Goal: Book appointment/travel/reservation

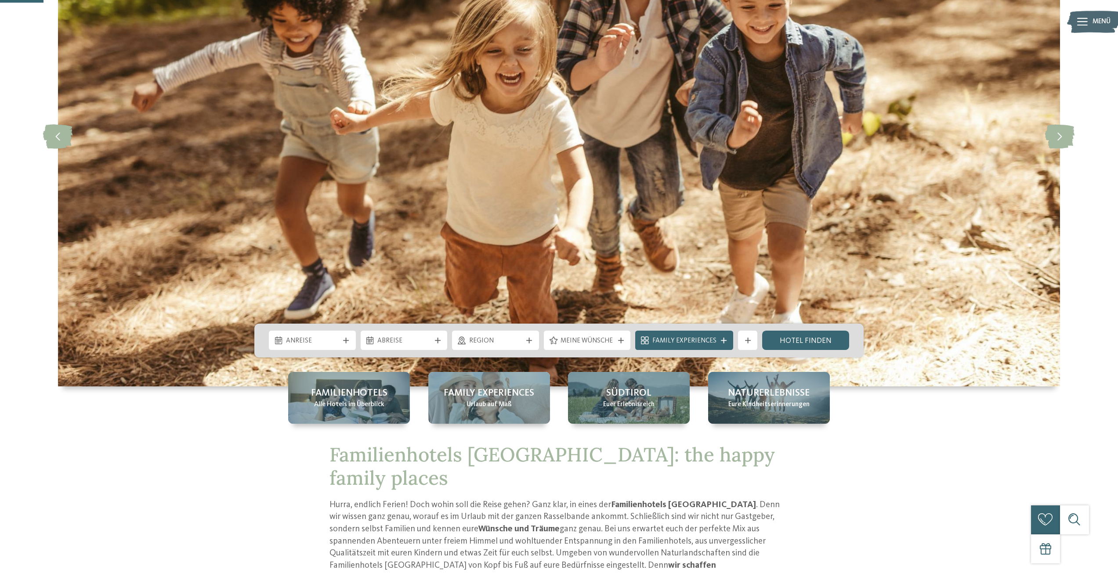
scroll to position [176, 0]
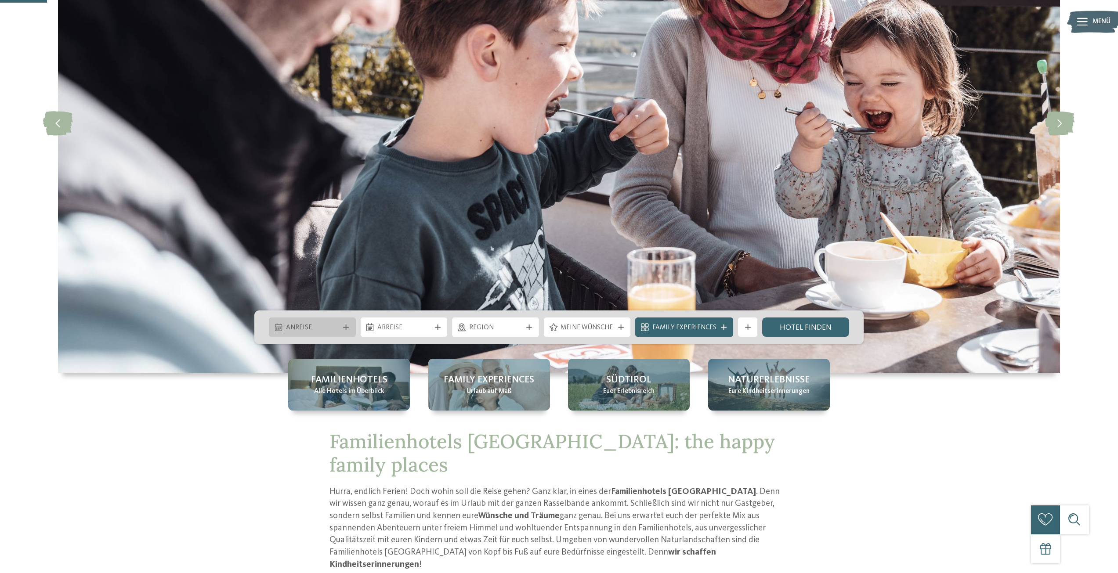
click at [327, 324] on span "Anreise" at bounding box center [312, 328] width 53 height 10
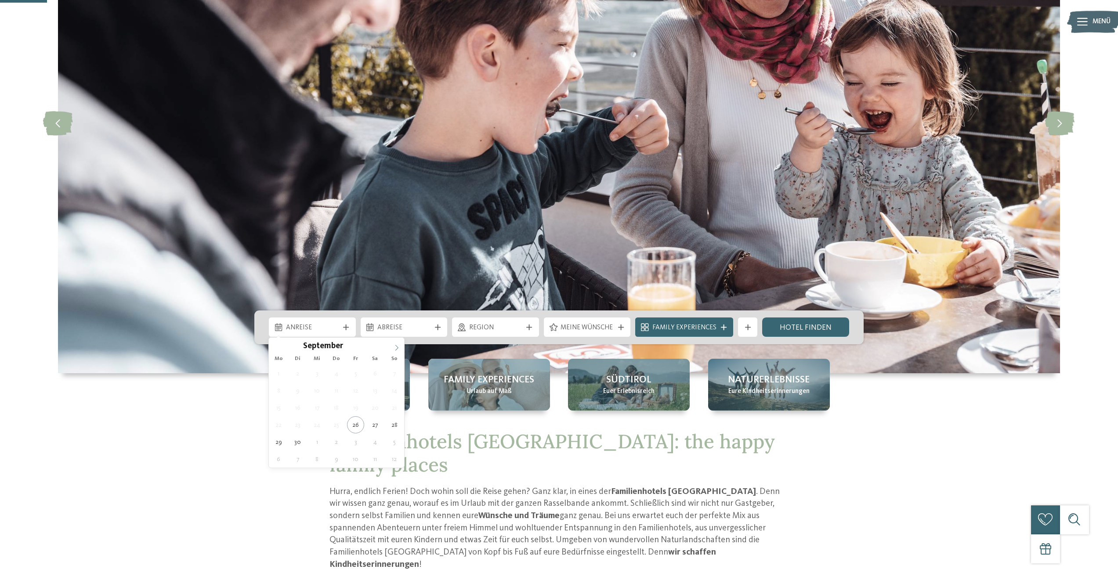
click at [396, 346] on icon at bounding box center [396, 348] width 3 height 6
type div "27.12.2025"
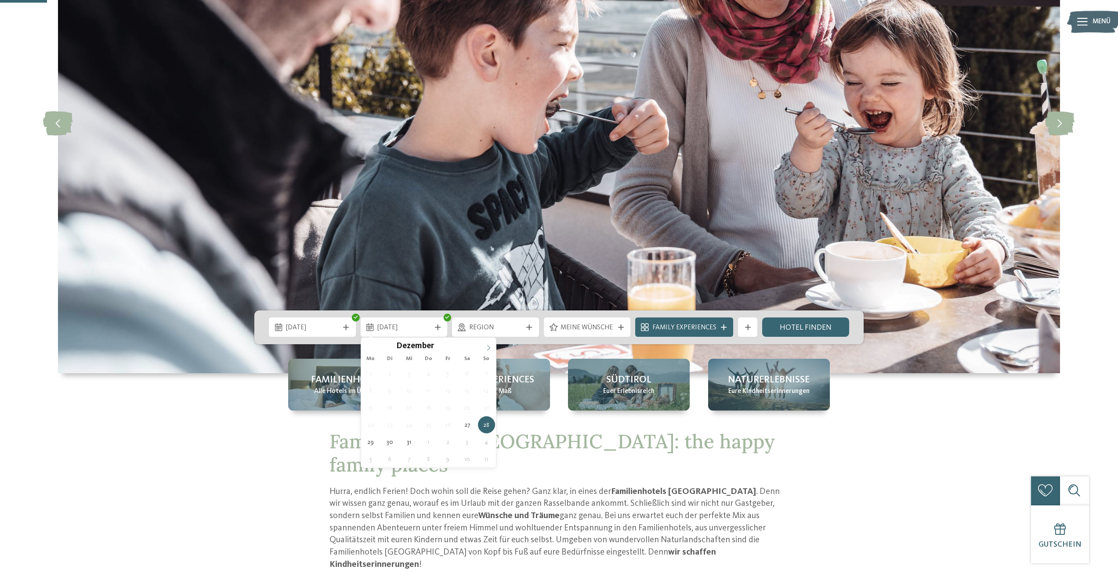
type input "****"
click at [489, 347] on icon at bounding box center [488, 348] width 3 height 6
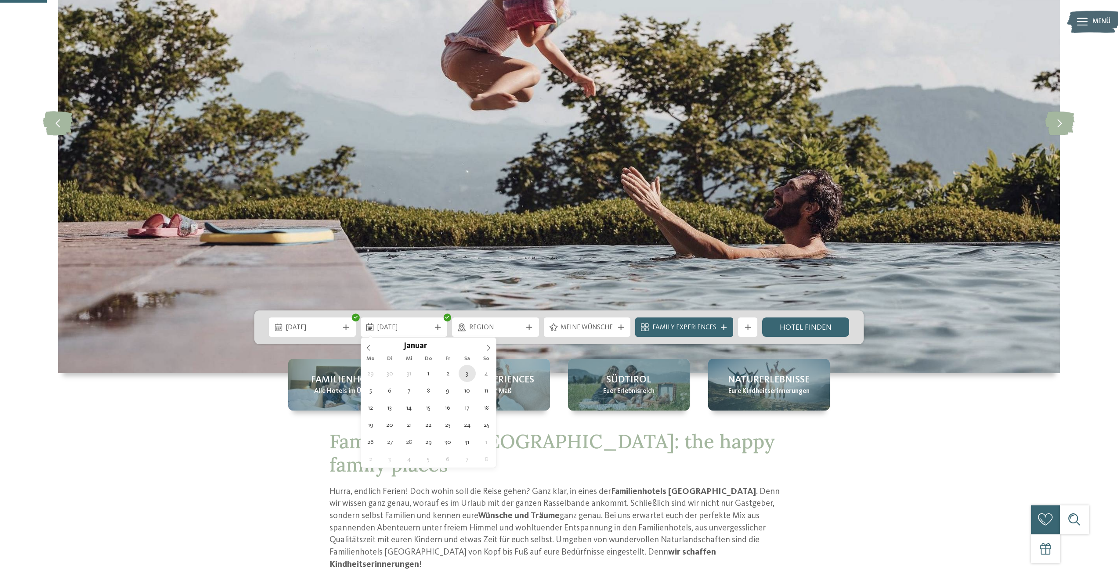
type div "03.01.2026"
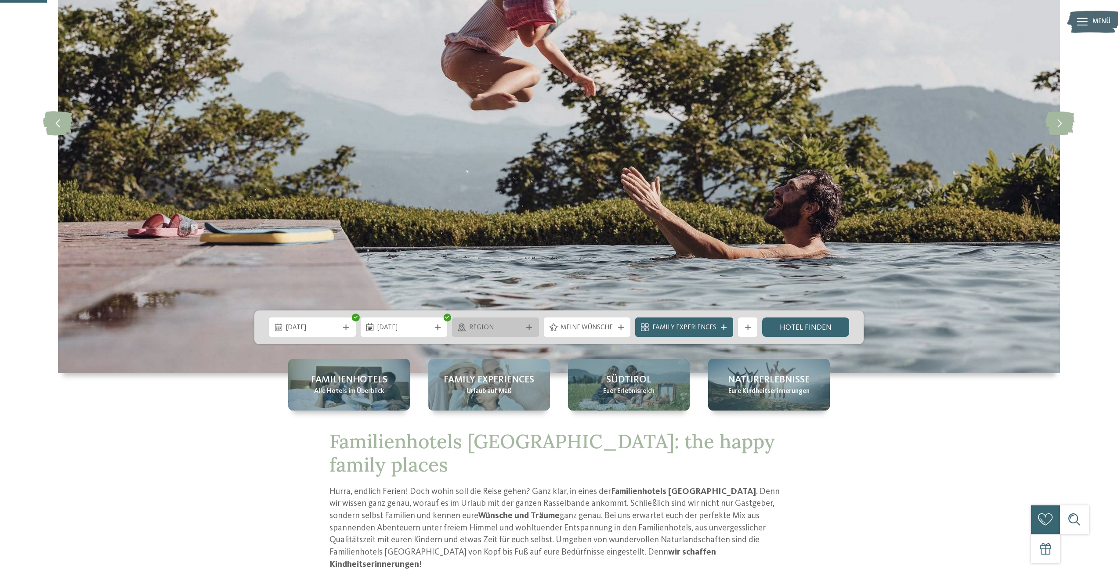
click at [537, 325] on div "Region" at bounding box center [495, 327] width 87 height 19
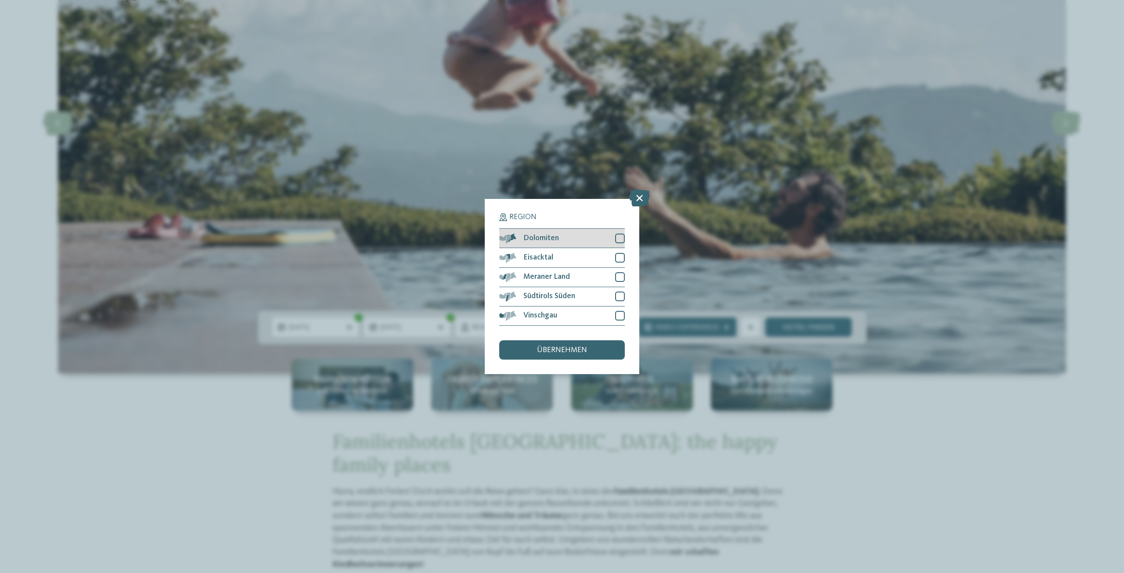
click at [618, 237] on div at bounding box center [620, 239] width 10 height 10
click at [616, 260] on div at bounding box center [620, 258] width 10 height 10
click at [620, 274] on div at bounding box center [620, 277] width 10 height 10
click at [617, 294] on div at bounding box center [620, 297] width 10 height 10
click at [620, 319] on div at bounding box center [620, 316] width 10 height 10
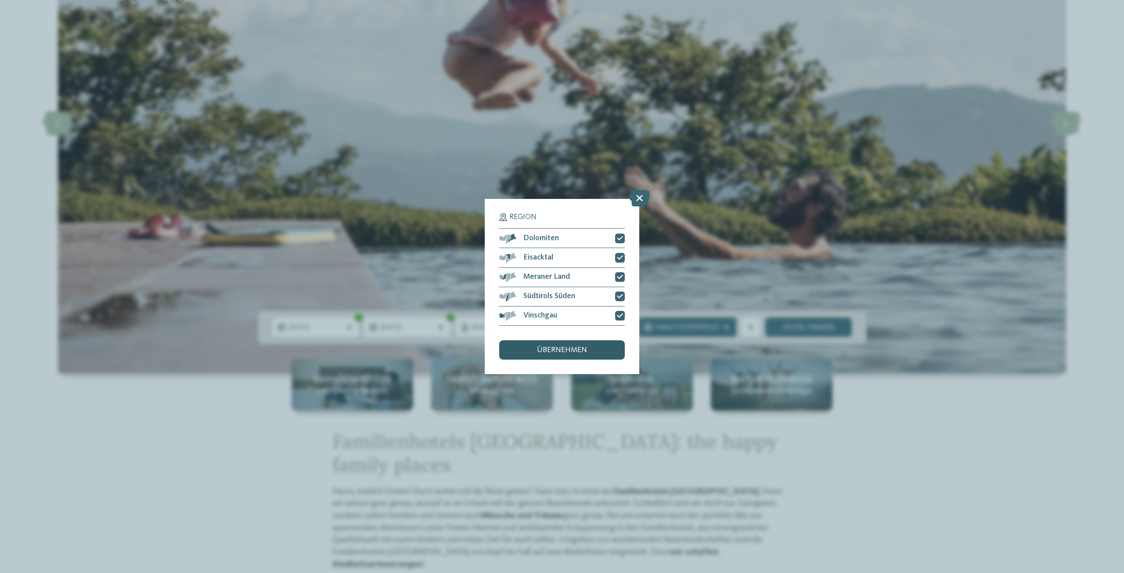
click at [593, 347] on div "übernehmen" at bounding box center [562, 349] width 126 height 19
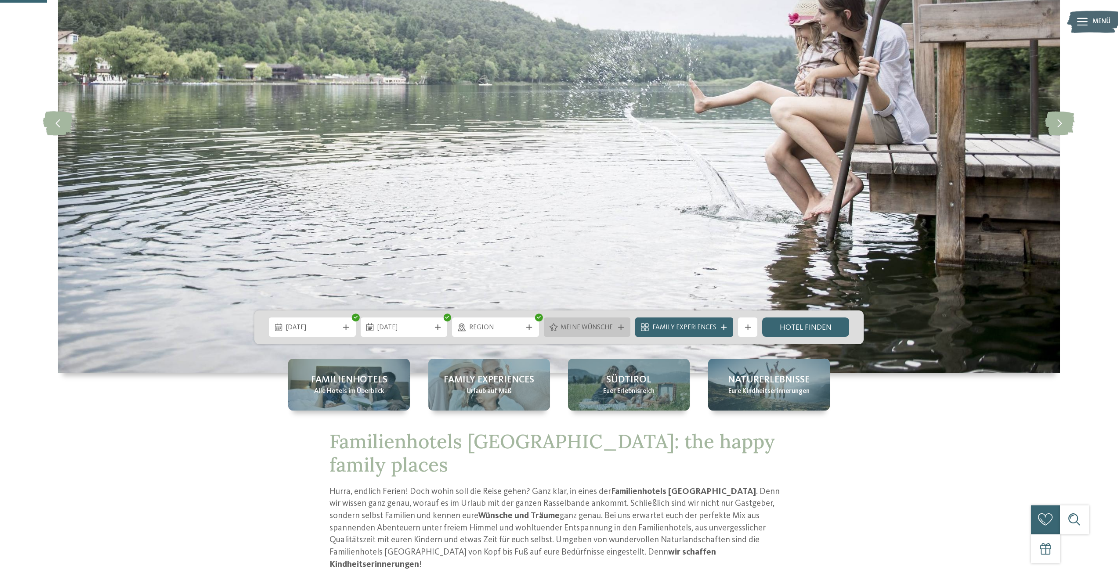
click at [617, 325] on div at bounding box center [621, 328] width 10 height 6
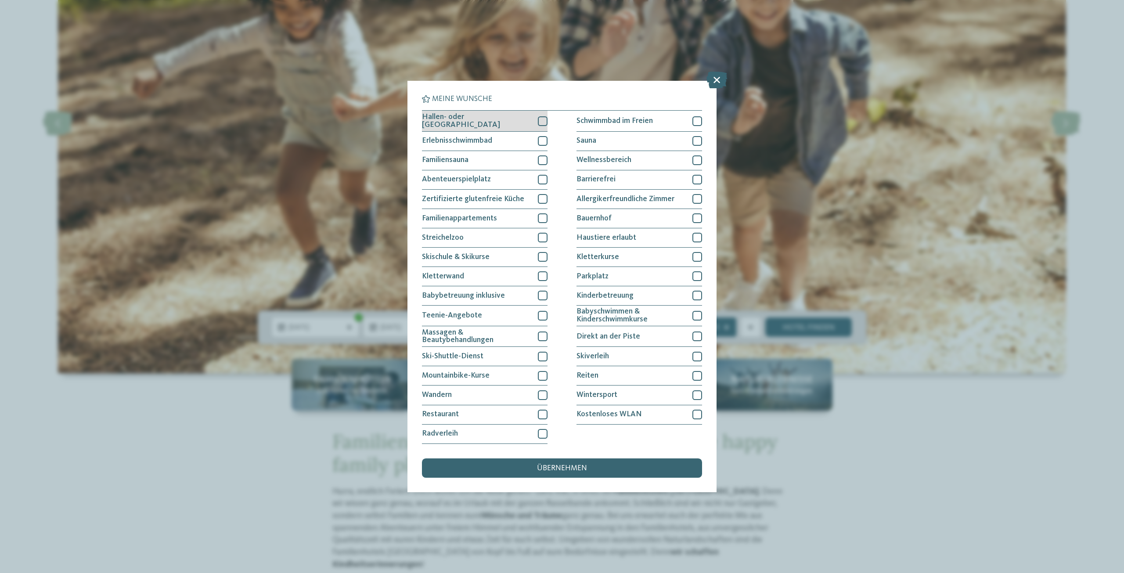
click at [544, 121] on div at bounding box center [543, 121] width 10 height 10
click at [543, 314] on div at bounding box center [543, 316] width 10 height 10
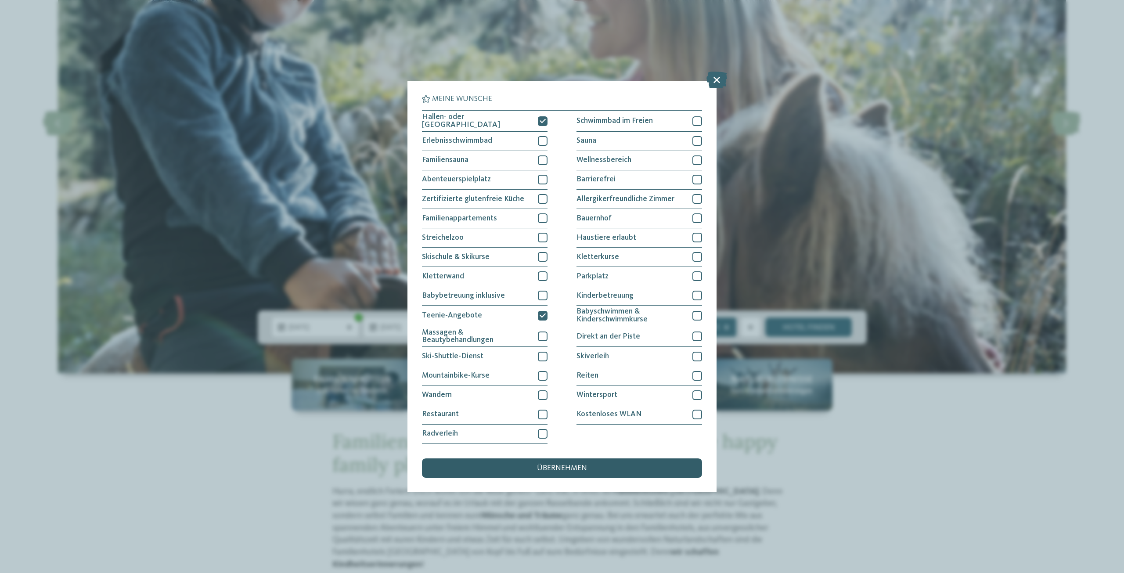
click at [564, 466] on span "übernehmen" at bounding box center [562, 469] width 50 height 8
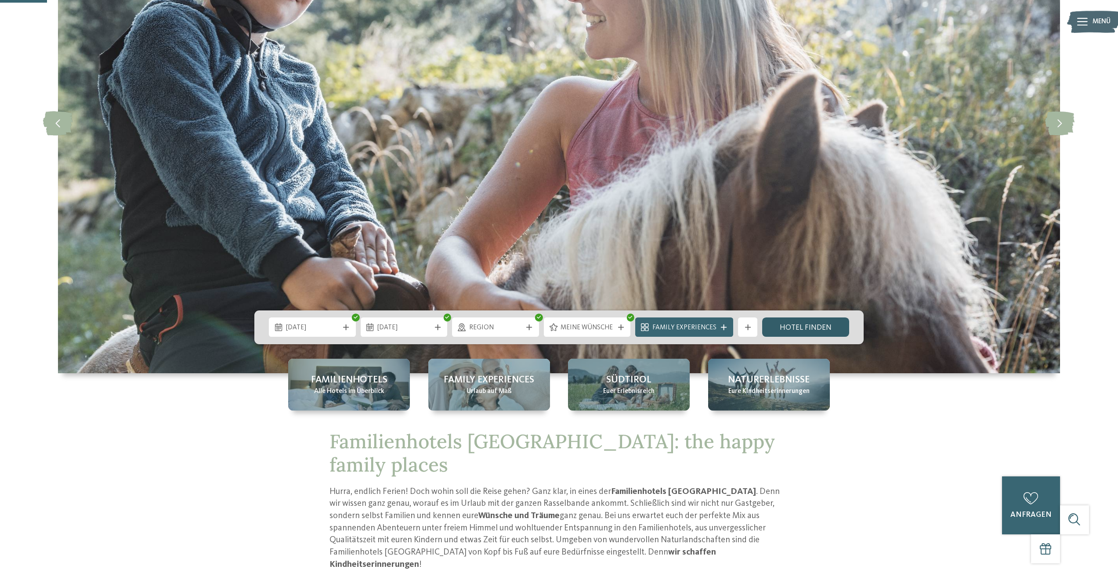
drag, startPoint x: 811, startPoint y: 327, endPoint x: 806, endPoint y: 327, distance: 4.8
click at [811, 327] on link "Hotel finden" at bounding box center [805, 327] width 87 height 19
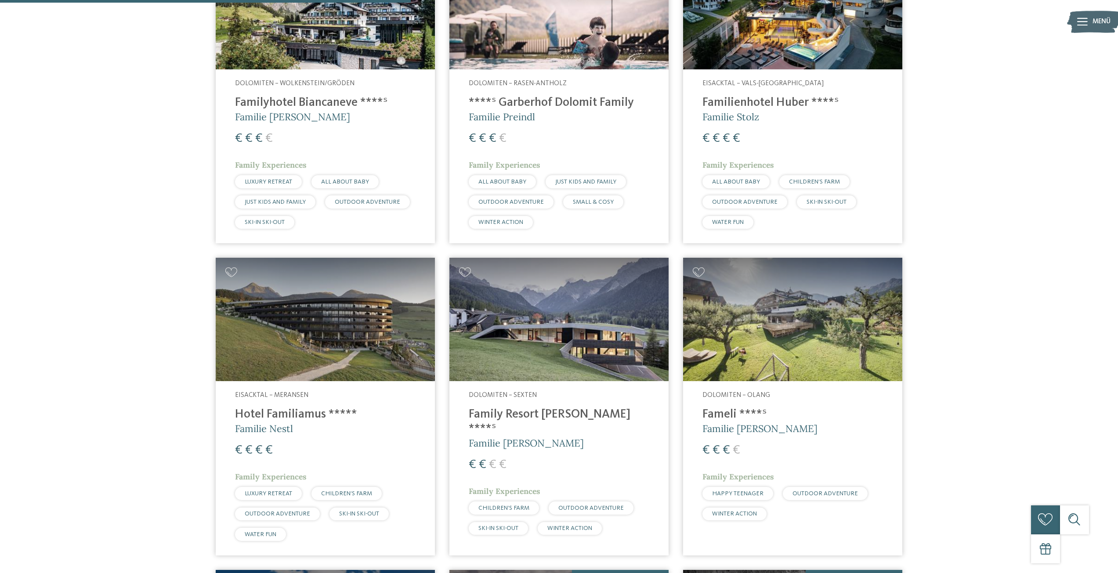
scroll to position [454, 0]
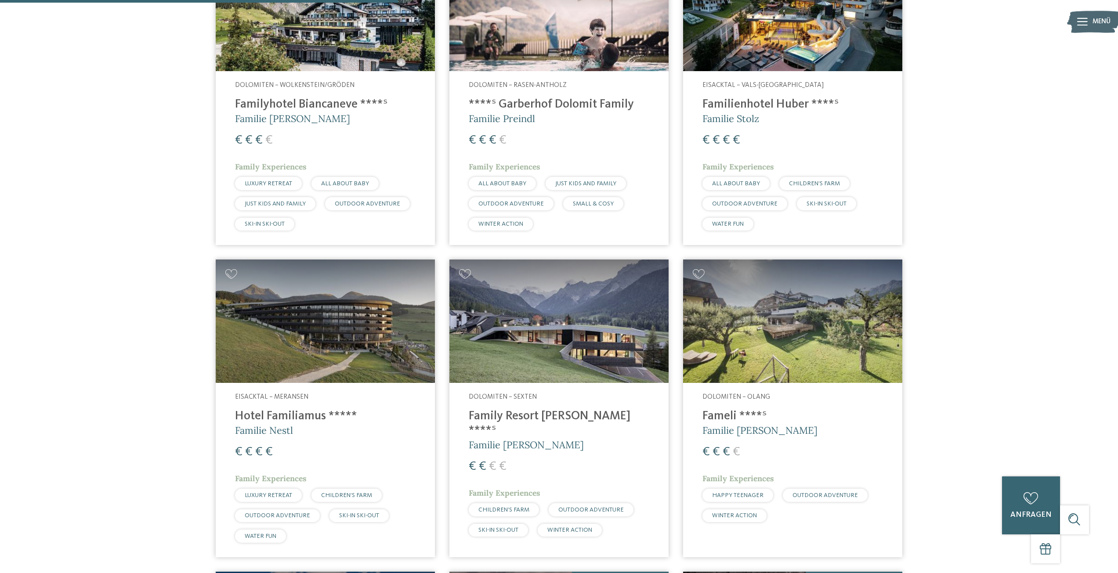
click at [789, 298] on img at bounding box center [792, 321] width 219 height 123
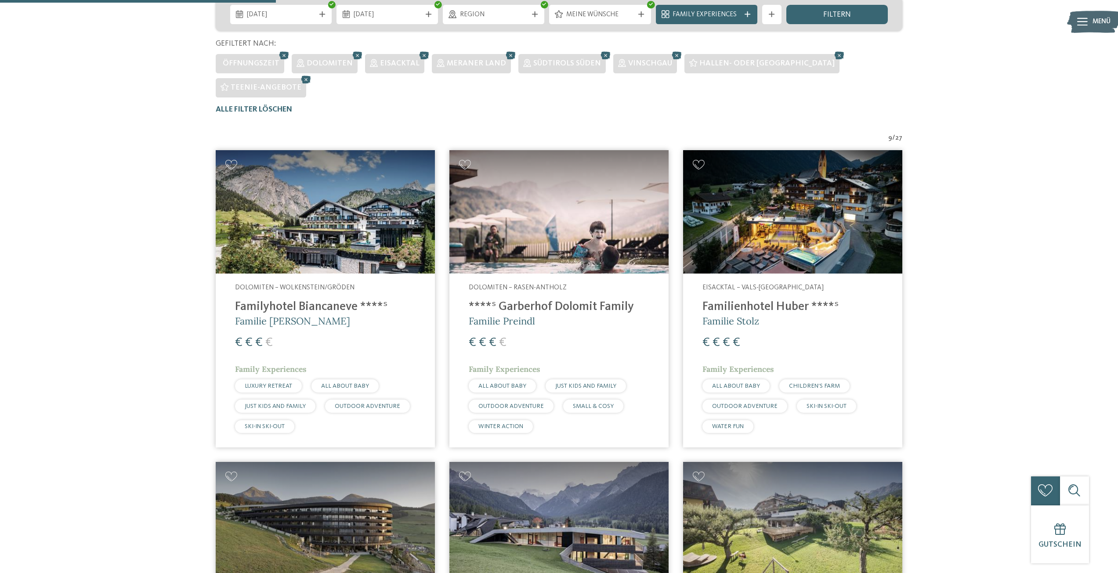
scroll to position [234, 0]
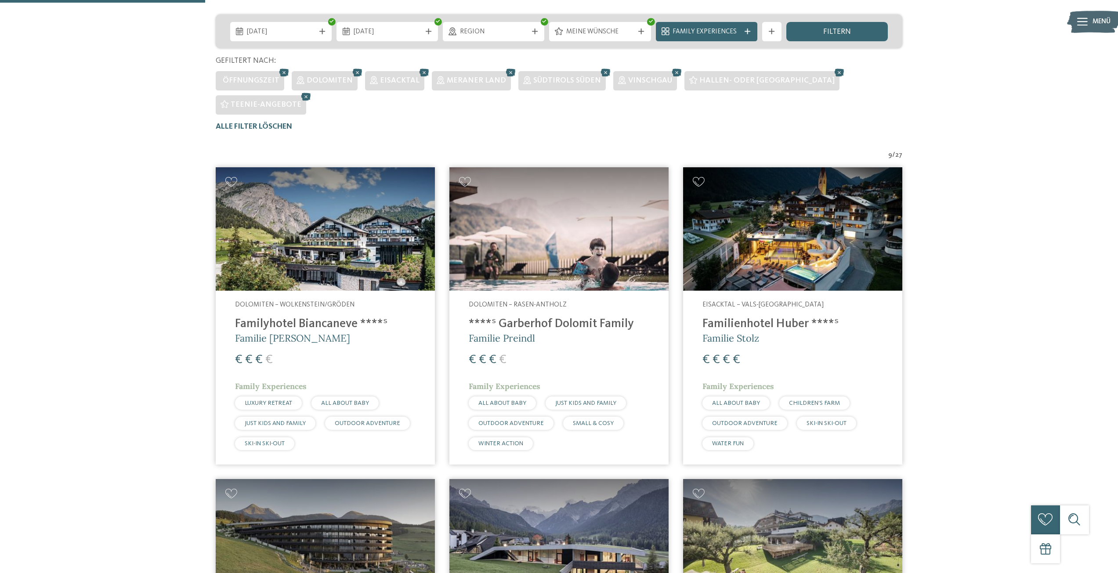
click at [771, 317] on h4 "Familienhotel Huber ****ˢ" at bounding box center [792, 324] width 181 height 14
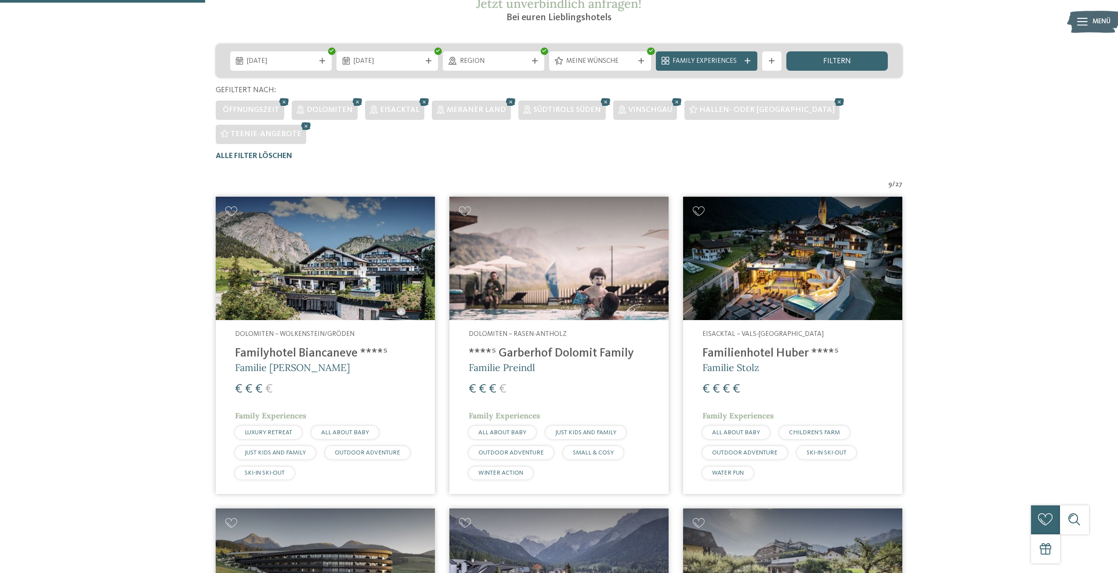
scroll to position [190, 0]
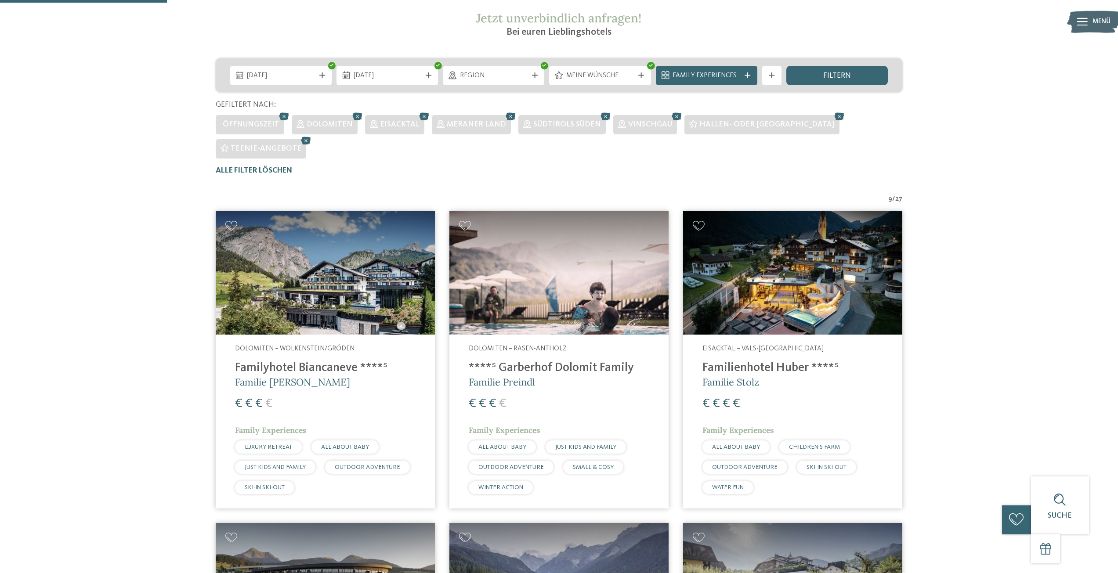
click at [314, 281] on img at bounding box center [325, 272] width 219 height 123
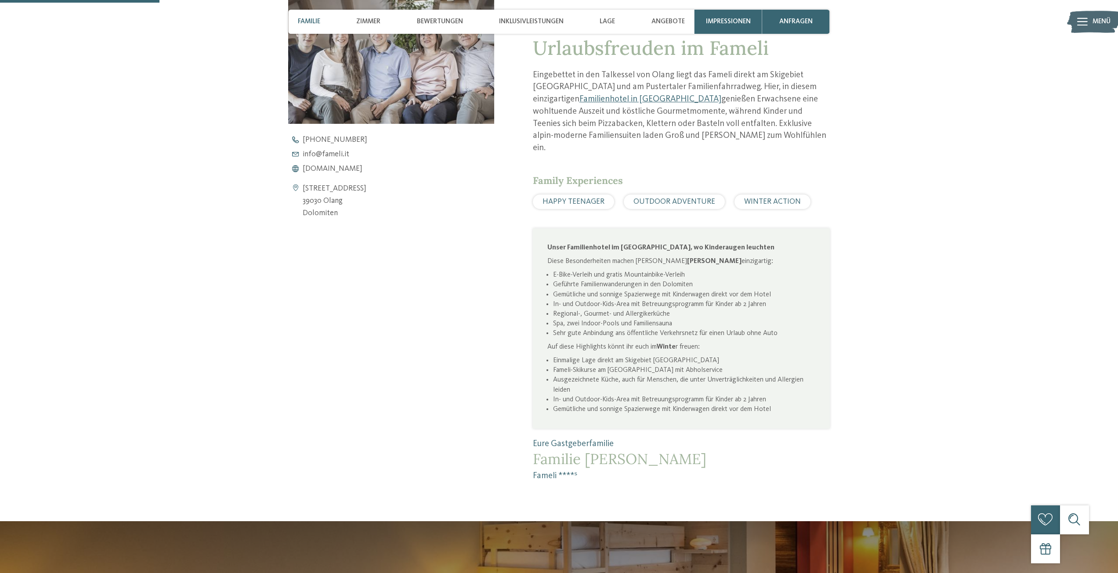
scroll to position [395, 0]
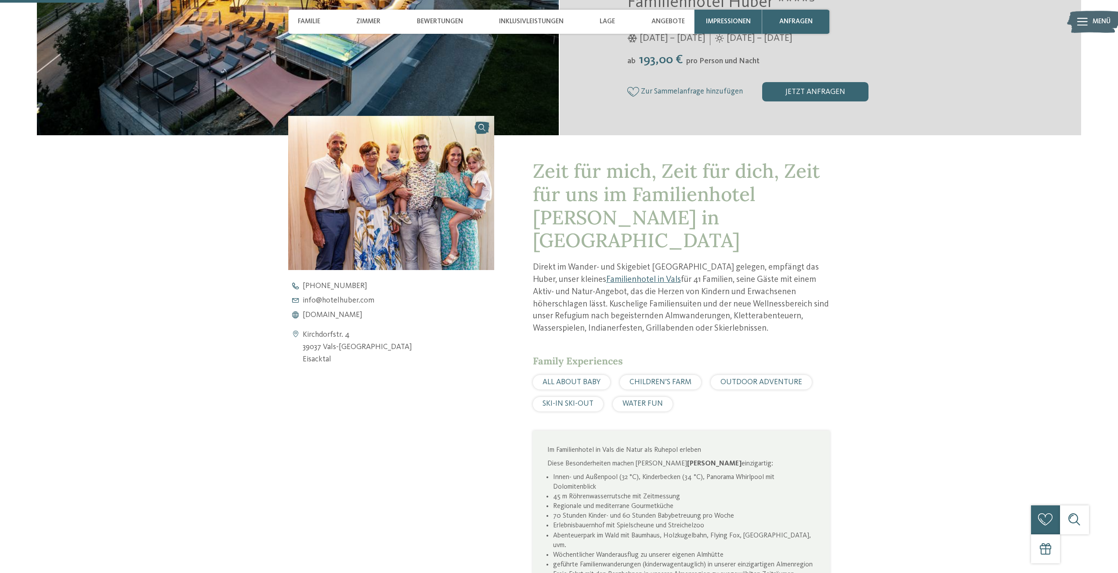
scroll to position [307, 0]
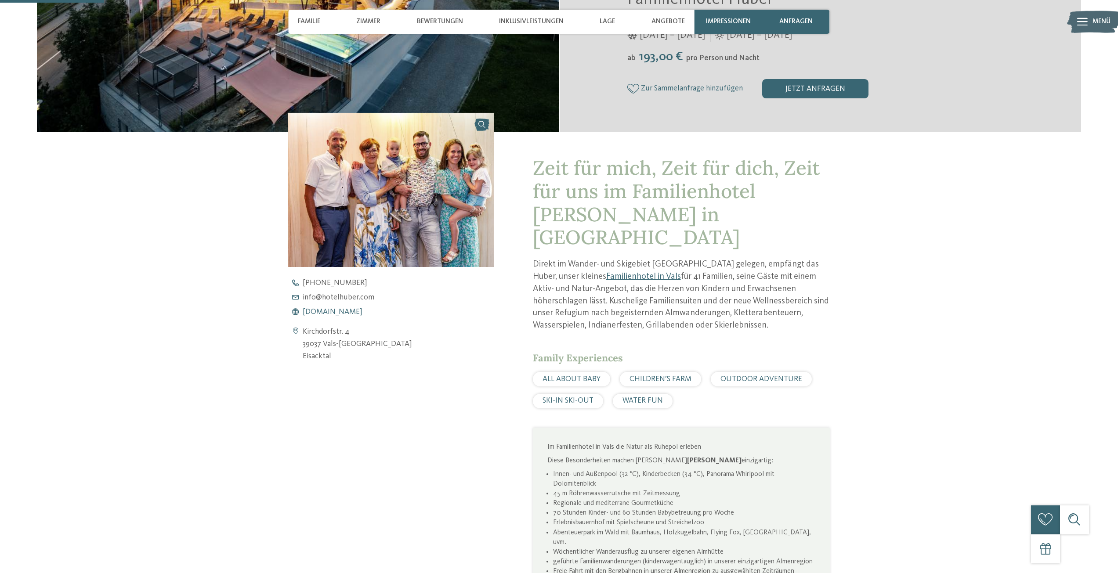
click at [347, 313] on span "www.hotelhuber.com" at bounding box center [333, 312] width 60 height 8
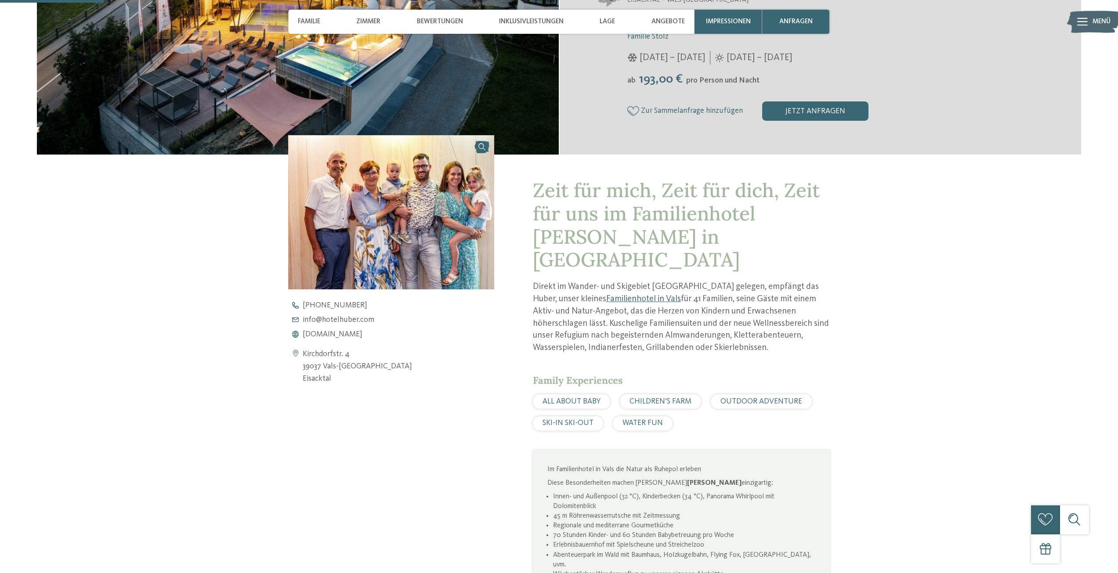
scroll to position [264, 0]
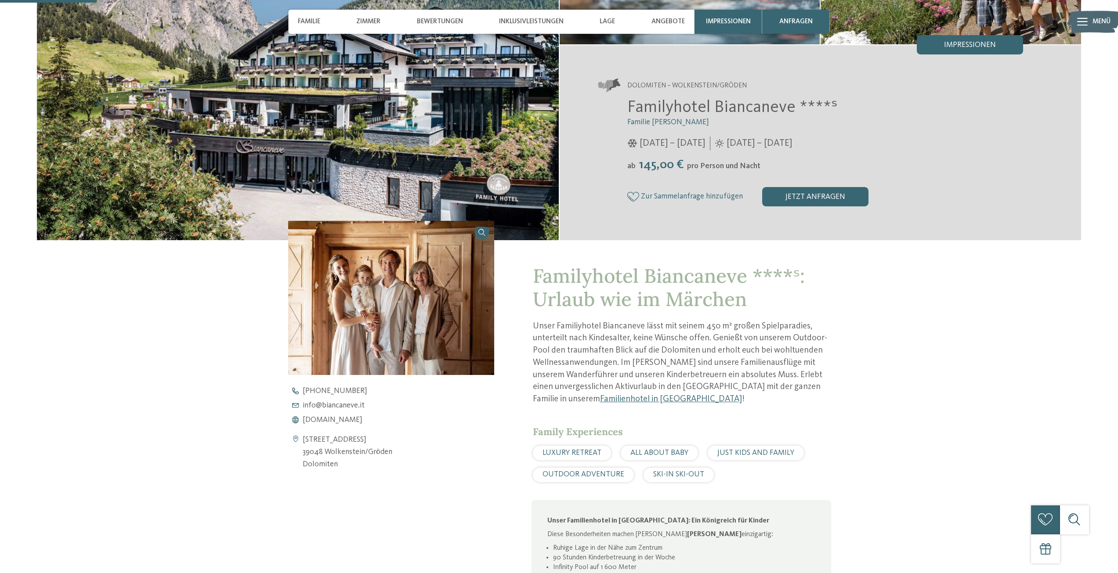
scroll to position [264, 0]
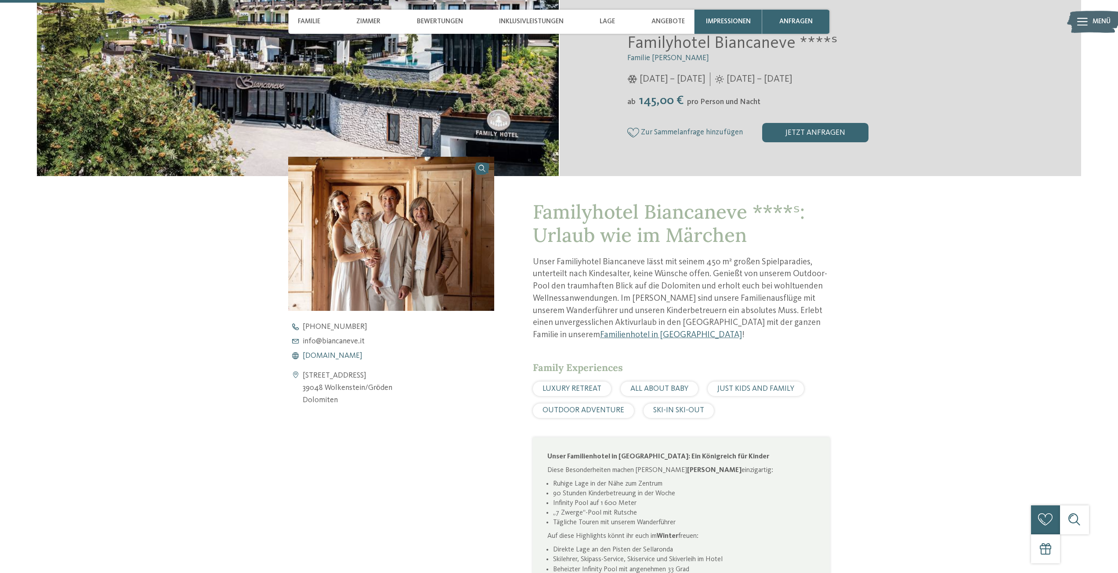
click at [323, 357] on span "[DOMAIN_NAME]" at bounding box center [333, 356] width 60 height 8
